Goal: Task Accomplishment & Management: Use online tool/utility

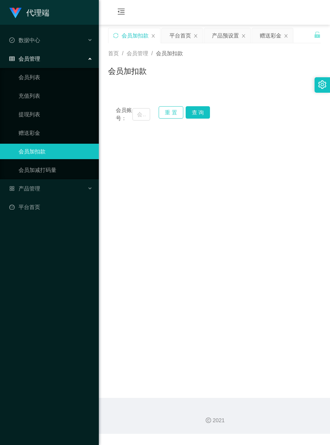
click at [178, 113] on button "重 置" at bounding box center [171, 112] width 25 height 12
click at [131, 117] on span "会员账号：" at bounding box center [124, 114] width 17 height 16
click at [134, 117] on input "text" at bounding box center [140, 114] width 17 height 12
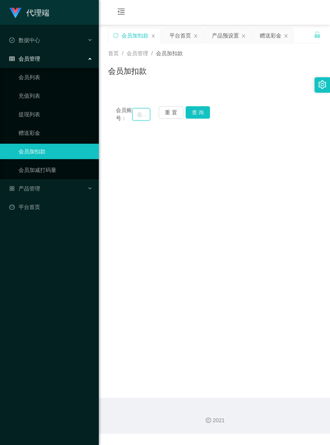
paste input "weiyu123"
type input "weiyu123"
click at [197, 115] on button "查 询" at bounding box center [198, 112] width 25 height 12
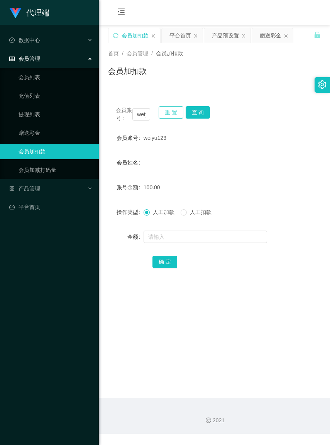
click at [168, 116] on button "重 置" at bounding box center [171, 112] width 25 height 12
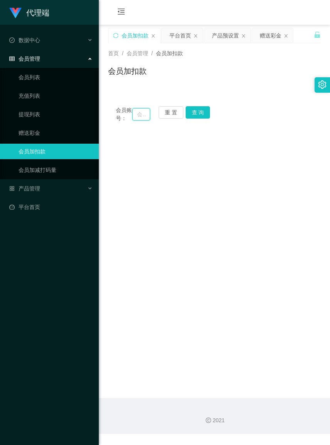
click at [135, 118] on input "text" at bounding box center [140, 114] width 17 height 12
click at [134, 117] on input "text" at bounding box center [140, 114] width 17 height 12
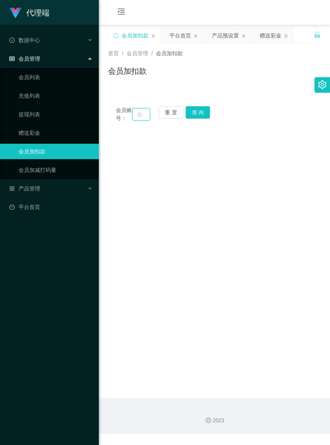
paste input "weiyu123"
type input "weiyu123"
click at [202, 114] on button "查 询" at bounding box center [198, 112] width 25 height 12
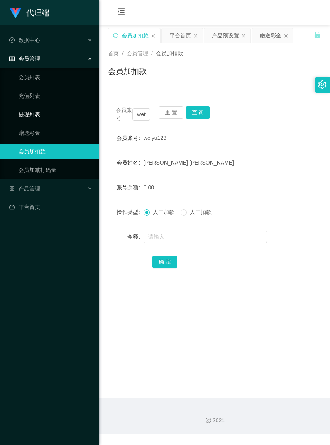
click at [37, 115] on link "提现列表" at bounding box center [56, 114] width 74 height 15
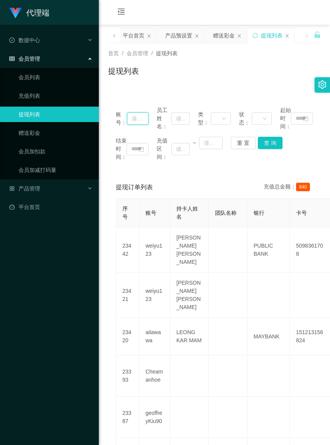
paste input "weiyu123"
type input "weiyu123"
click at [263, 143] on button "查 询" at bounding box center [270, 143] width 25 height 12
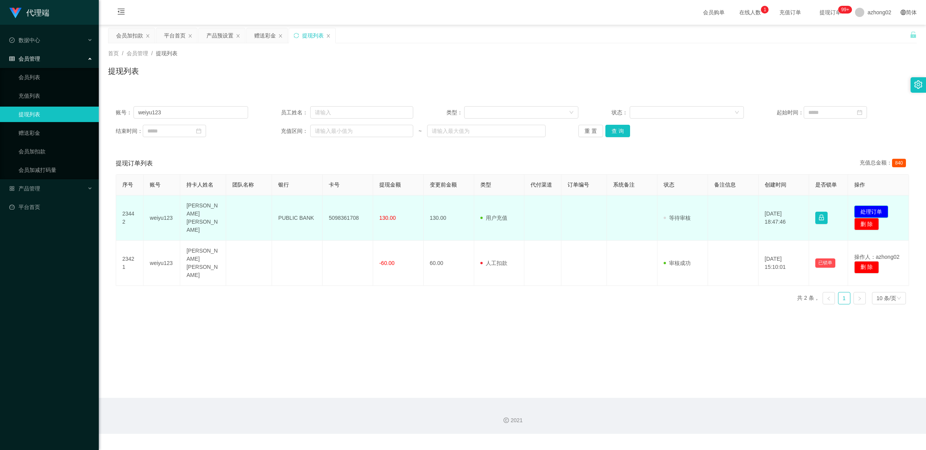
click at [330, 207] on button "处理订单" at bounding box center [872, 211] width 34 height 12
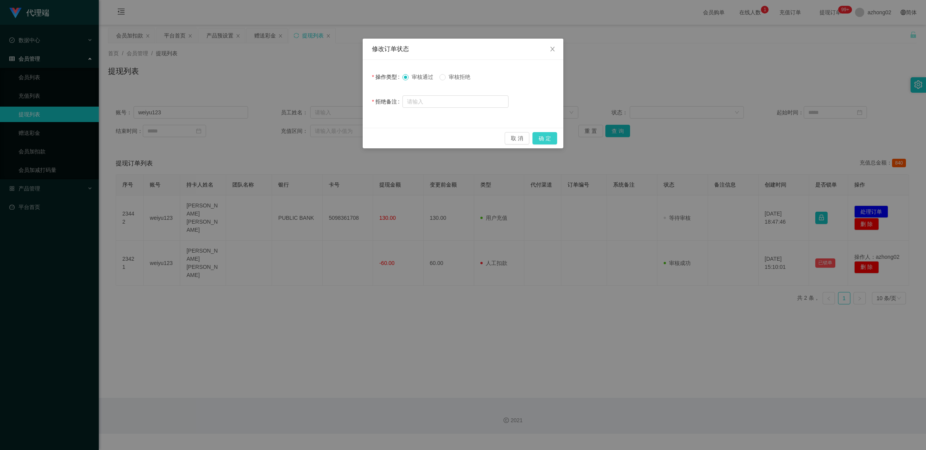
click at [330, 141] on button "确 定" at bounding box center [545, 138] width 25 height 12
